Goal: Information Seeking & Learning: Learn about a topic

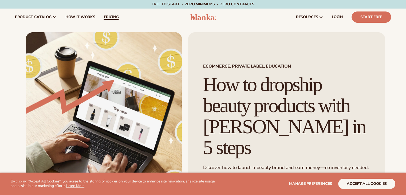
drag, startPoint x: 109, startPoint y: 14, endPoint x: 110, endPoint y: 19, distance: 5.2
click at [109, 15] on span "pricing" at bounding box center [111, 17] width 15 height 4
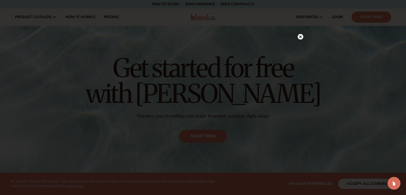
click at [299, 38] on icon at bounding box center [300, 36] width 3 height 3
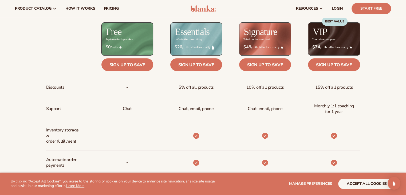
scroll to position [214, 0]
